Goal: Task Accomplishment & Management: Manage account settings

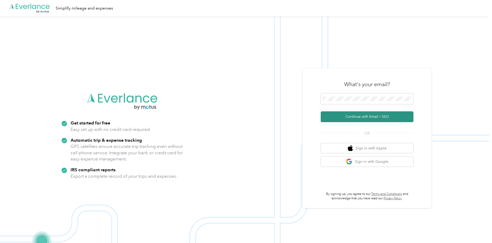
click at [367, 119] on button "Continue with Email / SSO" at bounding box center [366, 116] width 93 height 11
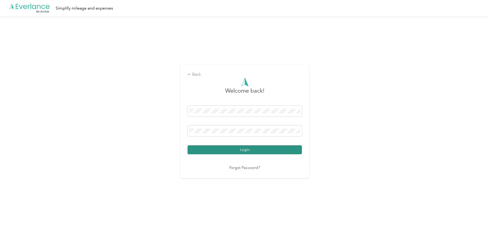
click at [230, 149] on button "Login" at bounding box center [244, 149] width 114 height 9
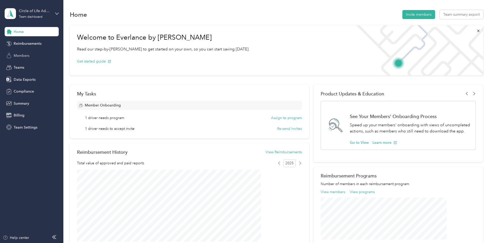
click at [27, 56] on span "Members" at bounding box center [22, 55] width 16 height 5
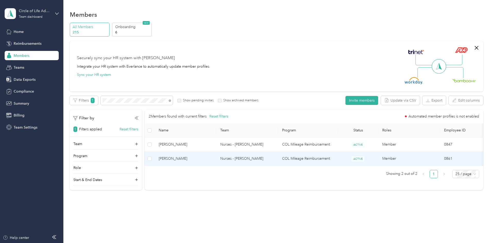
click at [278, 161] on td "Nurses - [PERSON_NAME]" at bounding box center [247, 159] width 62 height 14
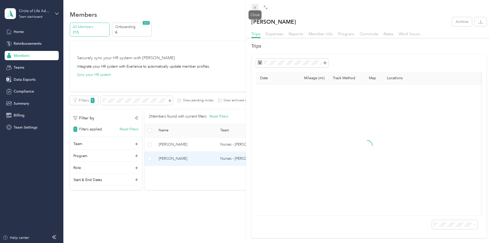
click at [255, 6] on icon at bounding box center [255, 7] width 4 height 4
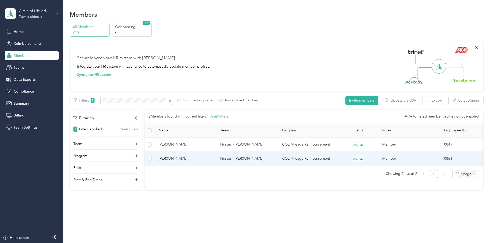
click at [275, 161] on td "Nurses - [PERSON_NAME]" at bounding box center [247, 159] width 62 height 14
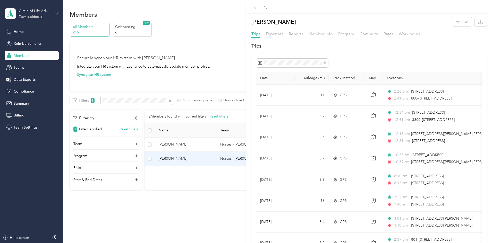
click at [327, 36] on span "Member info" at bounding box center [320, 33] width 24 height 5
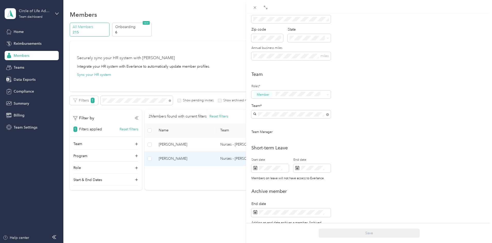
scroll to position [86, 0]
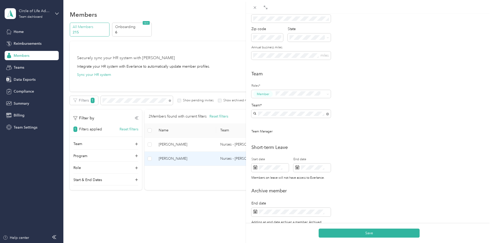
click at [292, 124] on div "Nurses - [PERSON_NAME] No managers" at bounding box center [291, 126] width 72 height 12
click at [365, 232] on button "Save" at bounding box center [368, 233] width 101 height 9
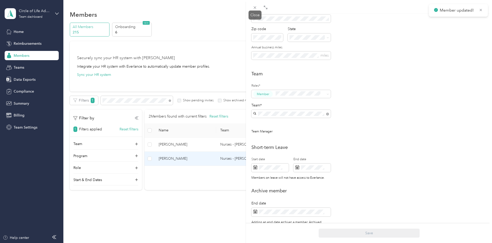
drag, startPoint x: 256, startPoint y: 6, endPoint x: 243, endPoint y: 19, distance: 18.2
click at [256, 7] on icon at bounding box center [255, 7] width 4 height 4
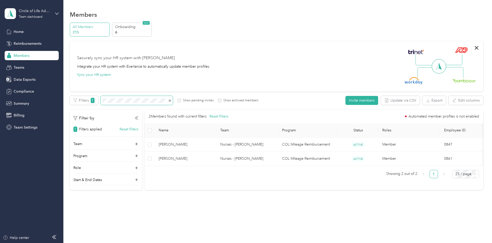
click at [133, 101] on div "Filters 1 Show pending invites Show archived members" at bounding box center [164, 100] width 189 height 9
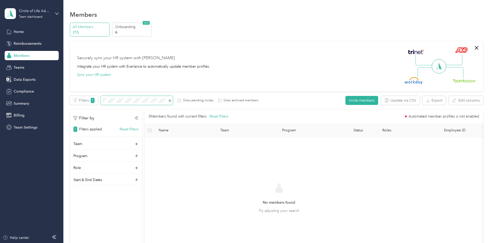
click at [136, 101] on span at bounding box center [137, 100] width 72 height 9
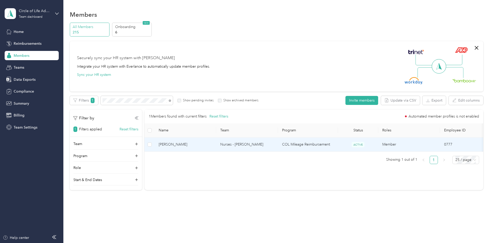
click at [212, 145] on span "[PERSON_NAME]" at bounding box center [186, 145] width 54 height 6
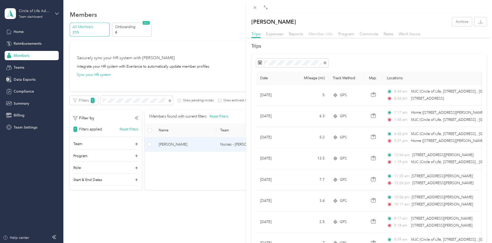
click at [324, 33] on span "Member info" at bounding box center [320, 33] width 24 height 5
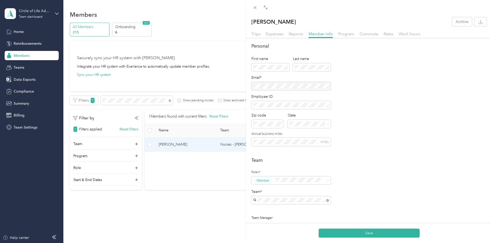
click at [287, 211] on div "Nurses - [PERSON_NAME] No managers" at bounding box center [291, 213] width 72 height 12
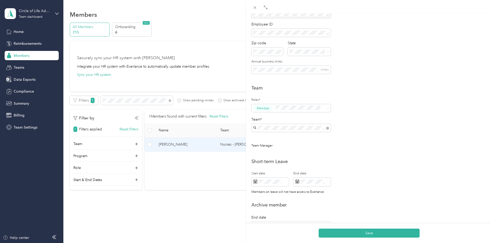
scroll to position [77, 0]
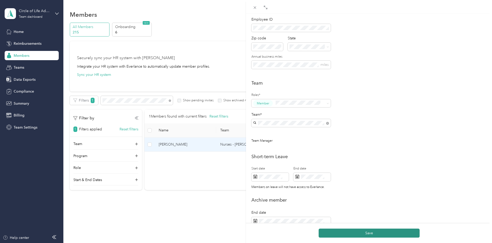
click at [367, 234] on button "Save" at bounding box center [368, 233] width 101 height 9
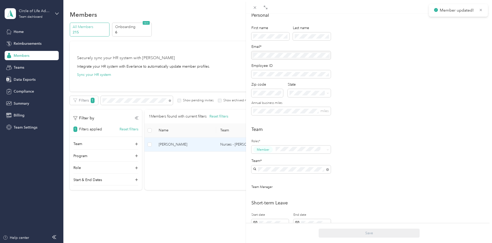
scroll to position [26, 0]
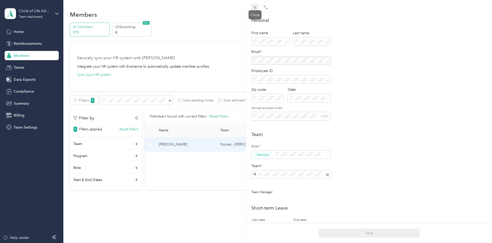
click at [254, 9] on icon at bounding box center [255, 7] width 3 height 3
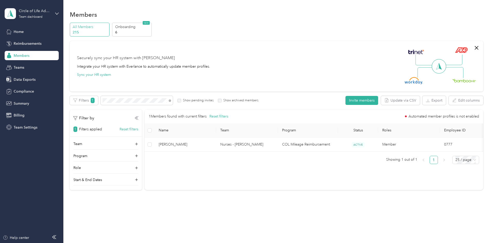
click at [52, 14] on div "Circle of Life Administrators Team dashboard" at bounding box center [32, 14] width 54 height 18
click at [34, 64] on div "Log out" at bounding box center [58, 65] width 101 height 9
